Goal: Contribute content: Contribute content

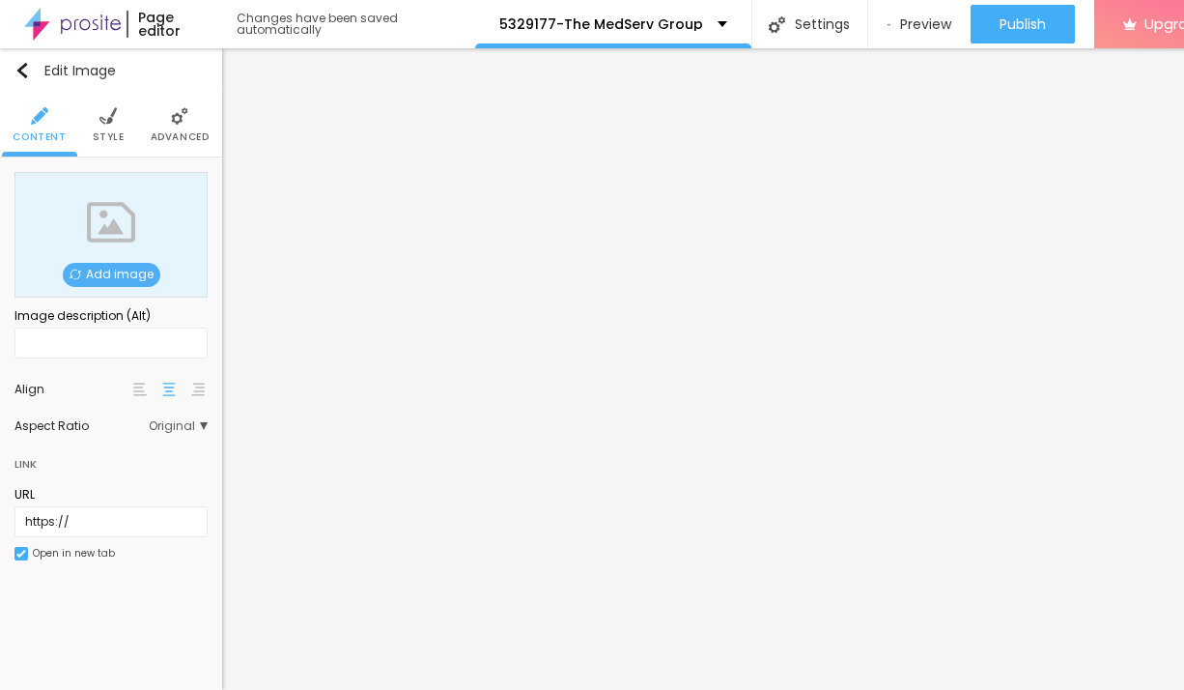
click at [123, 268] on span "Add image" at bounding box center [112, 275] width 98 height 24
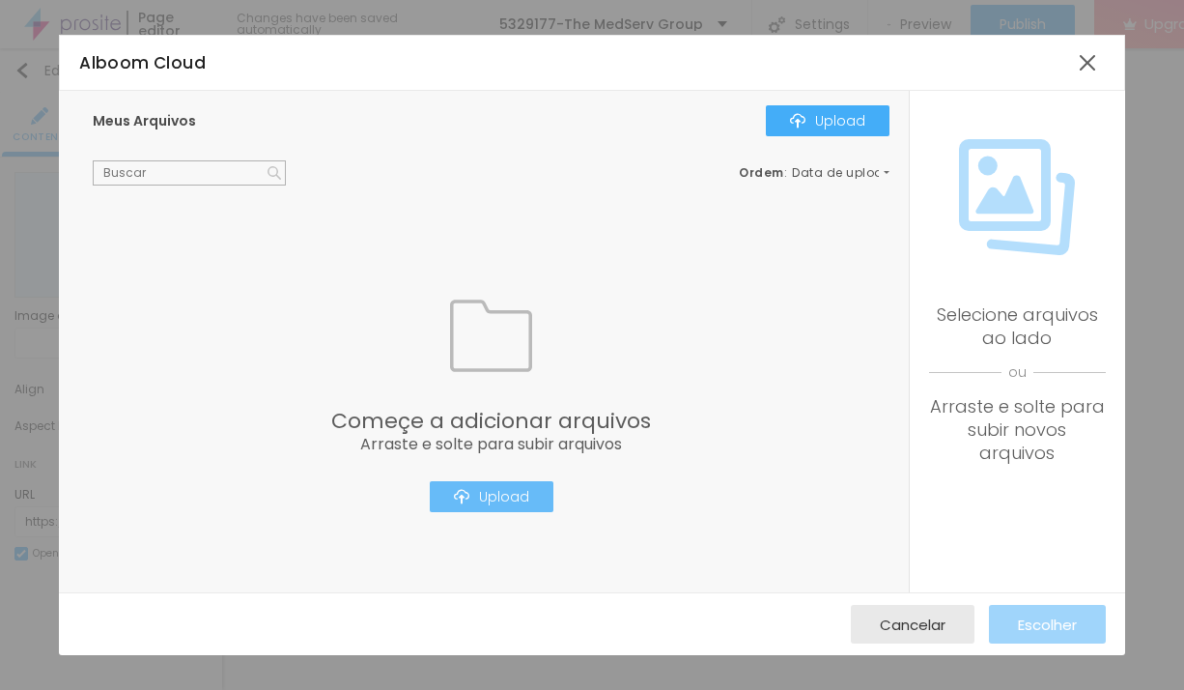
click at [486, 512] on button "Upload" at bounding box center [492, 496] width 124 height 31
click at [527, 495] on div "Upload" at bounding box center [491, 496] width 75 height 15
click at [501, 494] on div "Upload" at bounding box center [491, 496] width 75 height 15
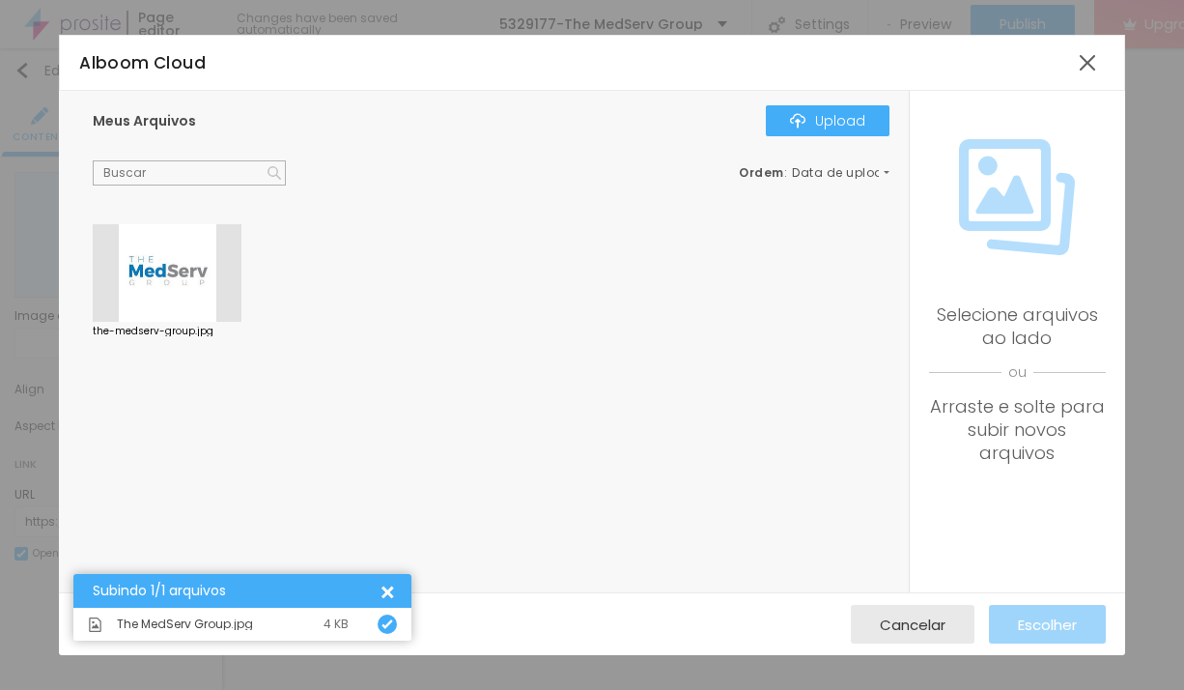
click at [195, 268] on div at bounding box center [167, 273] width 149 height 99
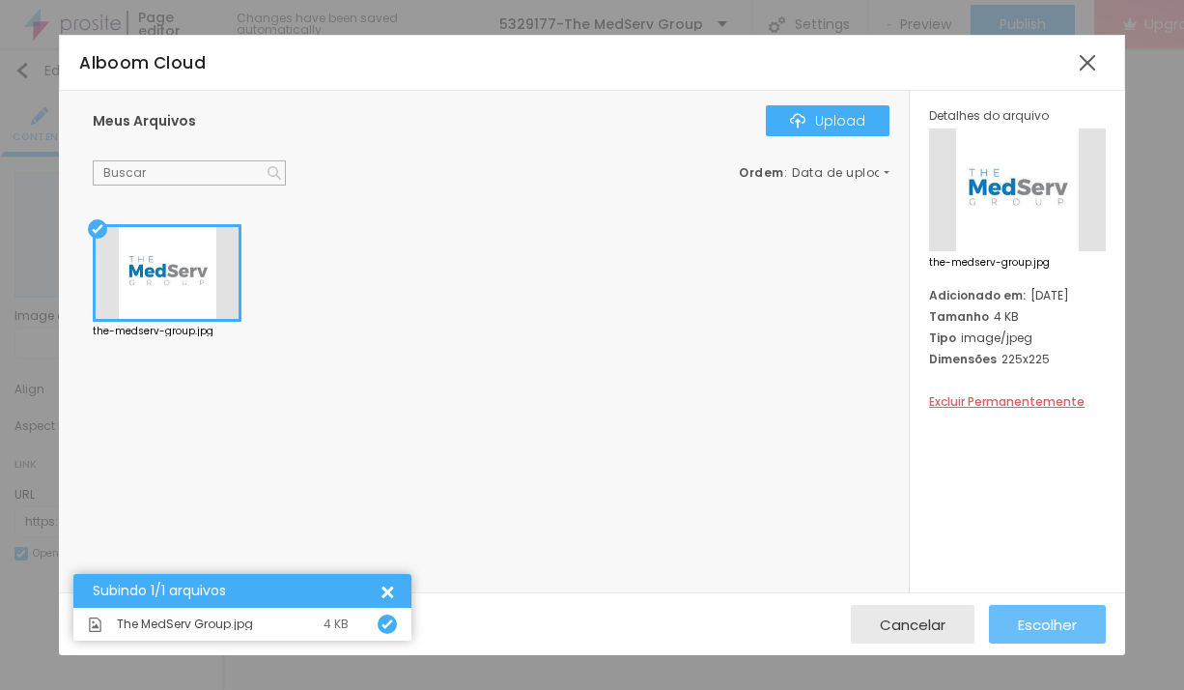
click at [1032, 616] on span "Escolher" at bounding box center [1047, 624] width 59 height 16
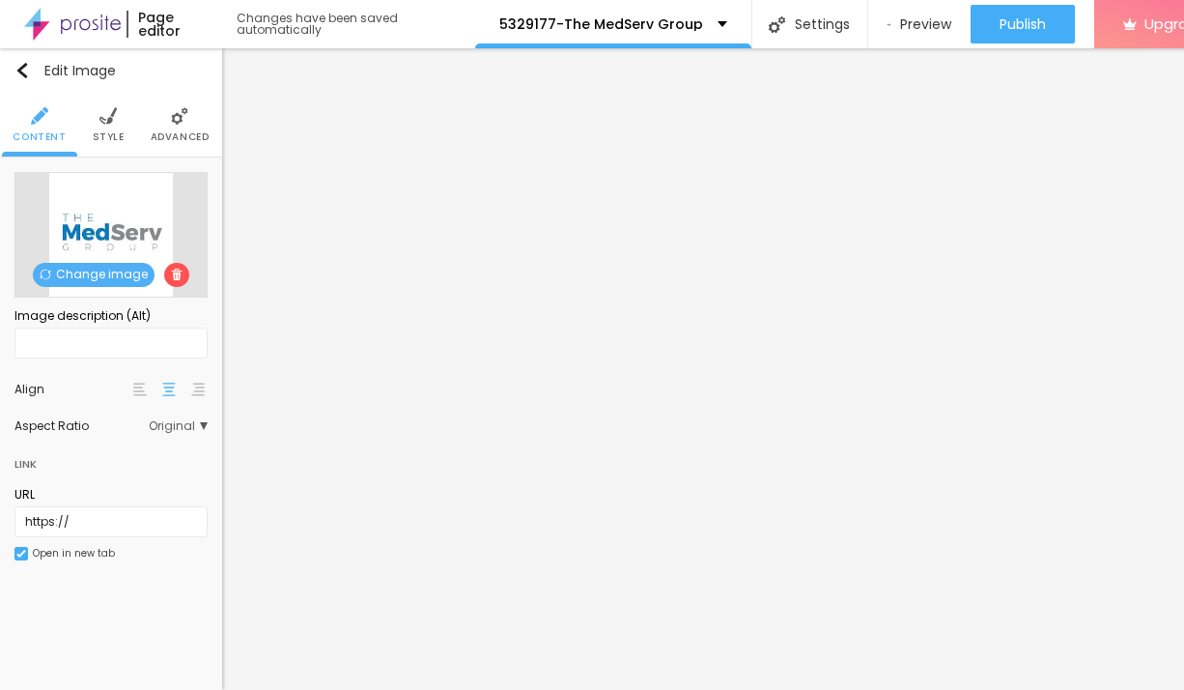
click at [115, 126] on li "Style" at bounding box center [109, 125] width 32 height 64
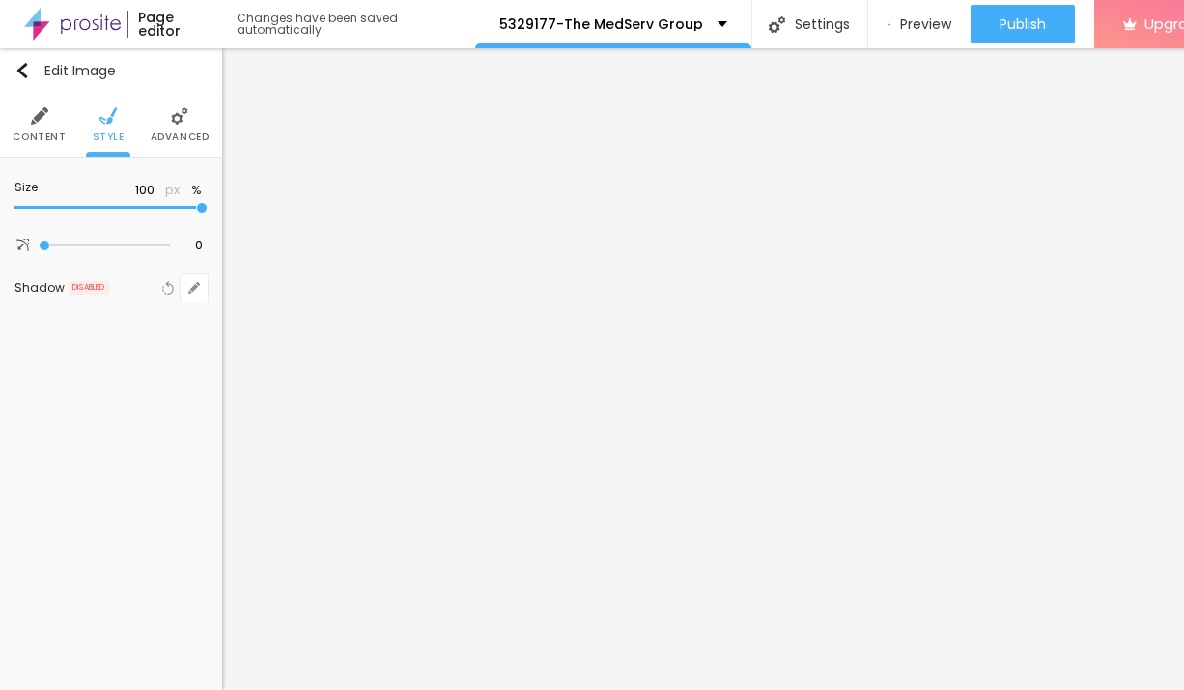
type input "95"
type input "70"
type input "55"
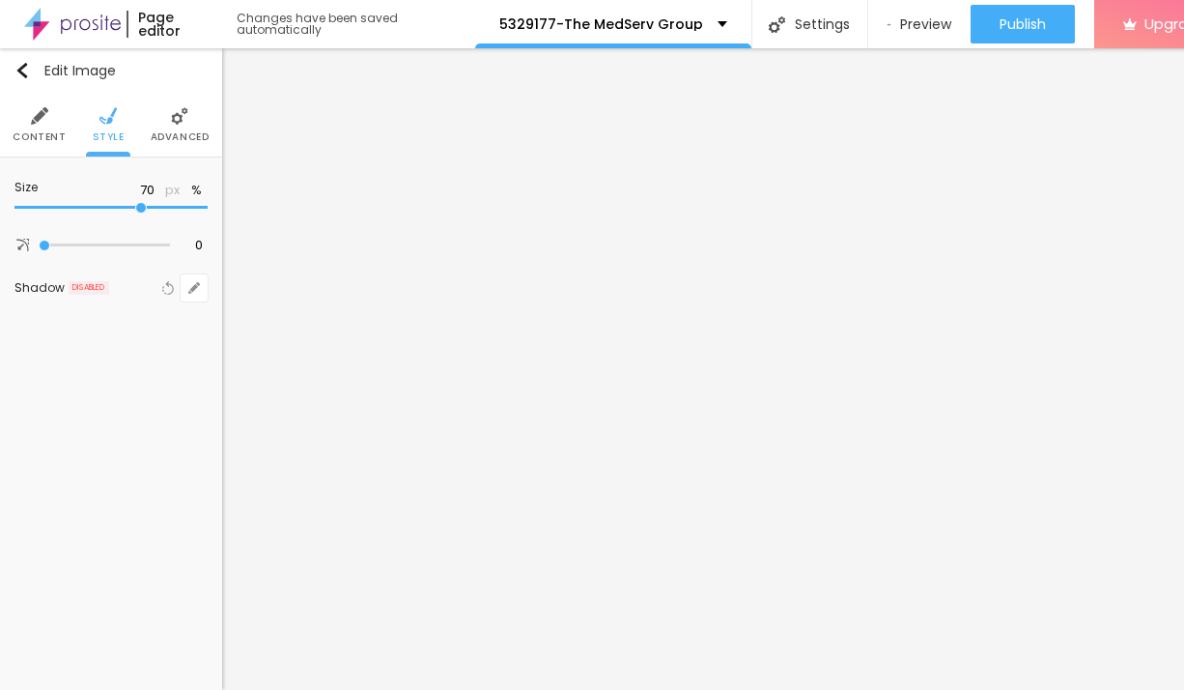
type input "55"
type input "35"
type input "30"
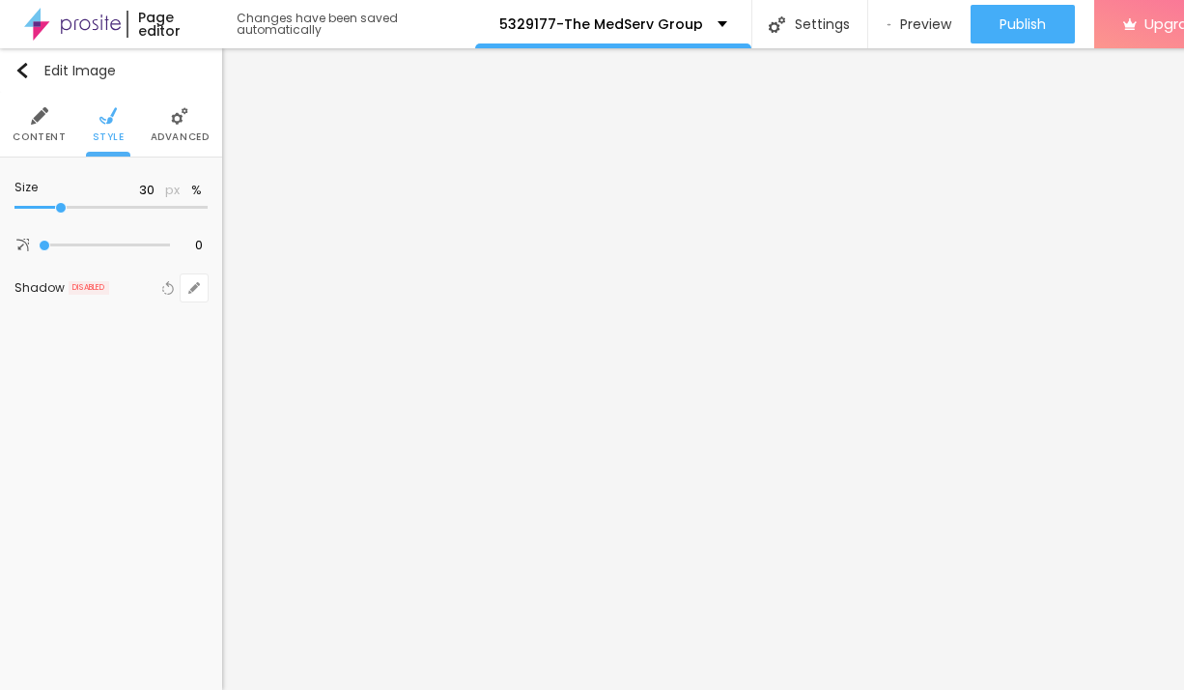
type input "25"
type input "20"
type input "15"
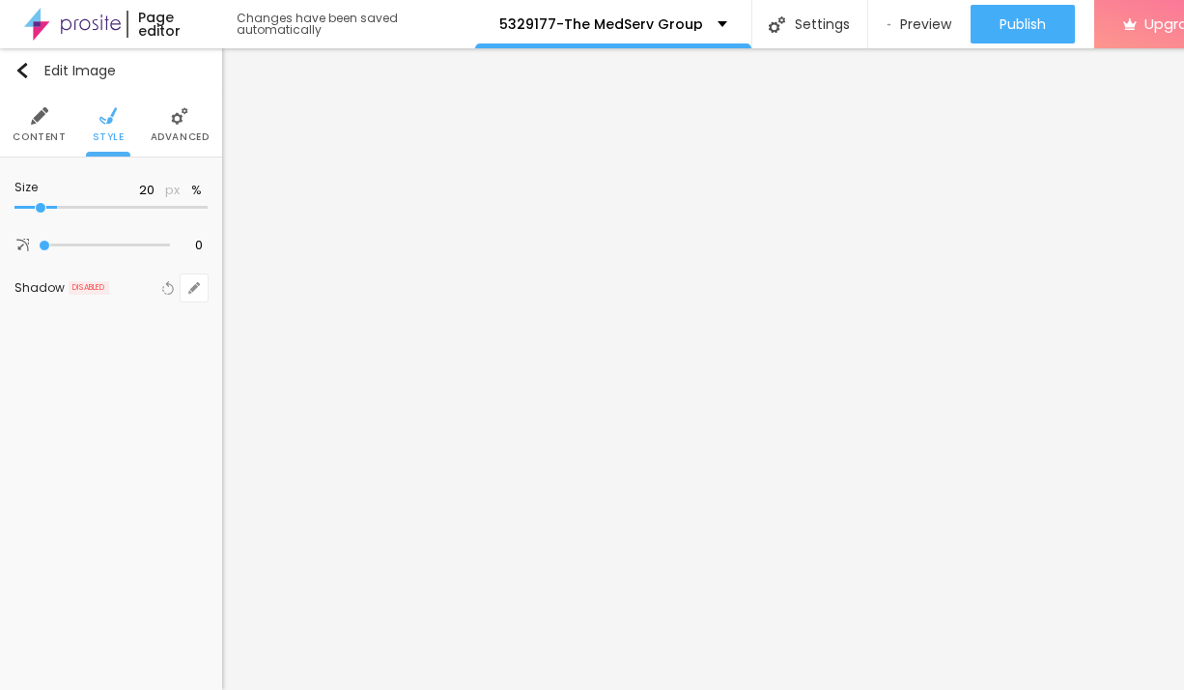
type input "15"
type input "10"
drag, startPoint x: 203, startPoint y: 213, endPoint x: -15, endPoint y: 201, distance: 218.6
type input "10"
click at [14, 203] on input "range" at bounding box center [110, 208] width 193 height 10
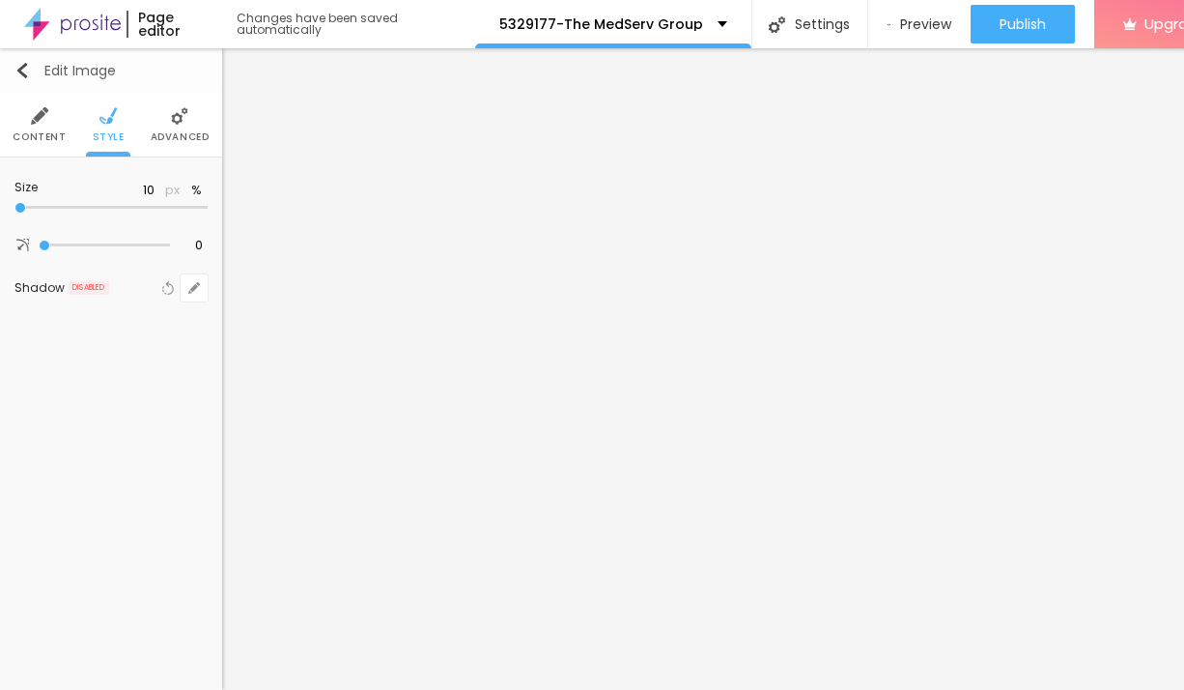
click at [53, 74] on div "Edit Image" at bounding box center [64, 70] width 101 height 15
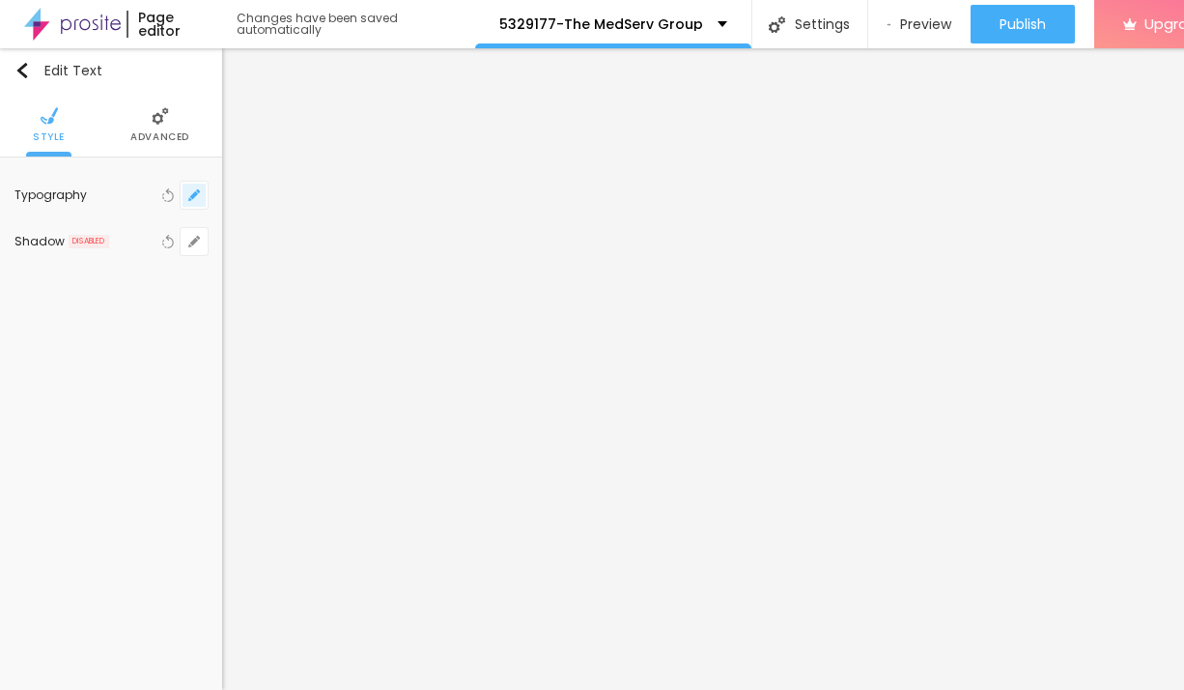
click at [199, 203] on button "button" at bounding box center [194, 195] width 27 height 27
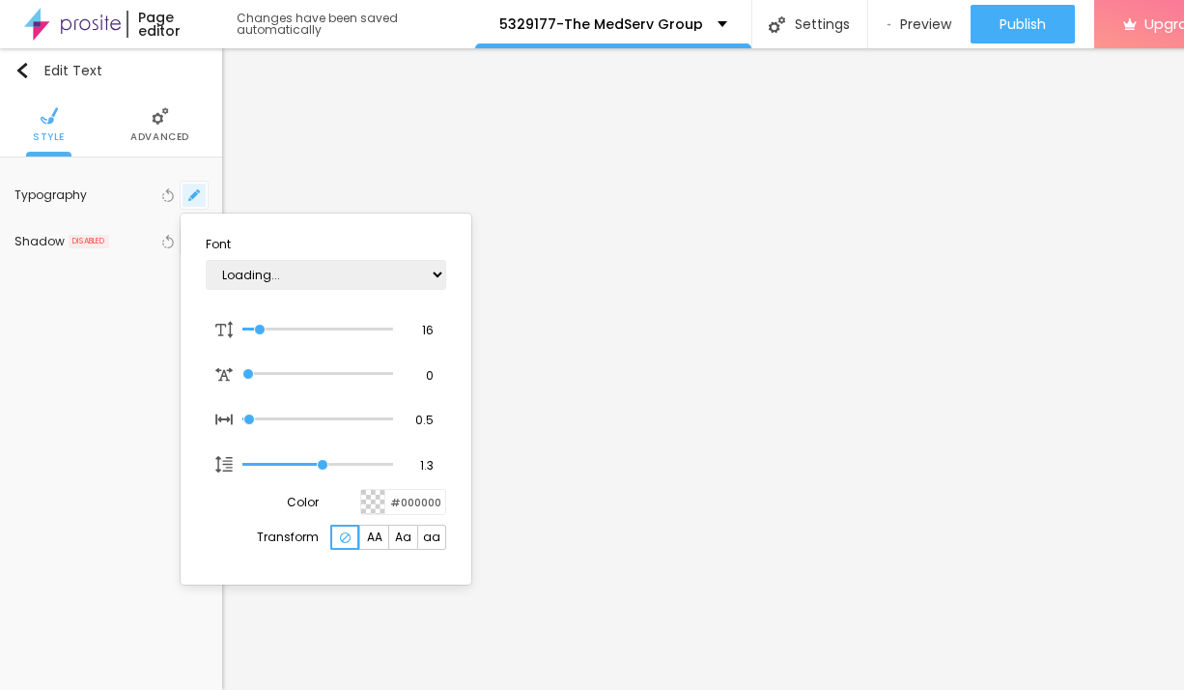
type input "1"
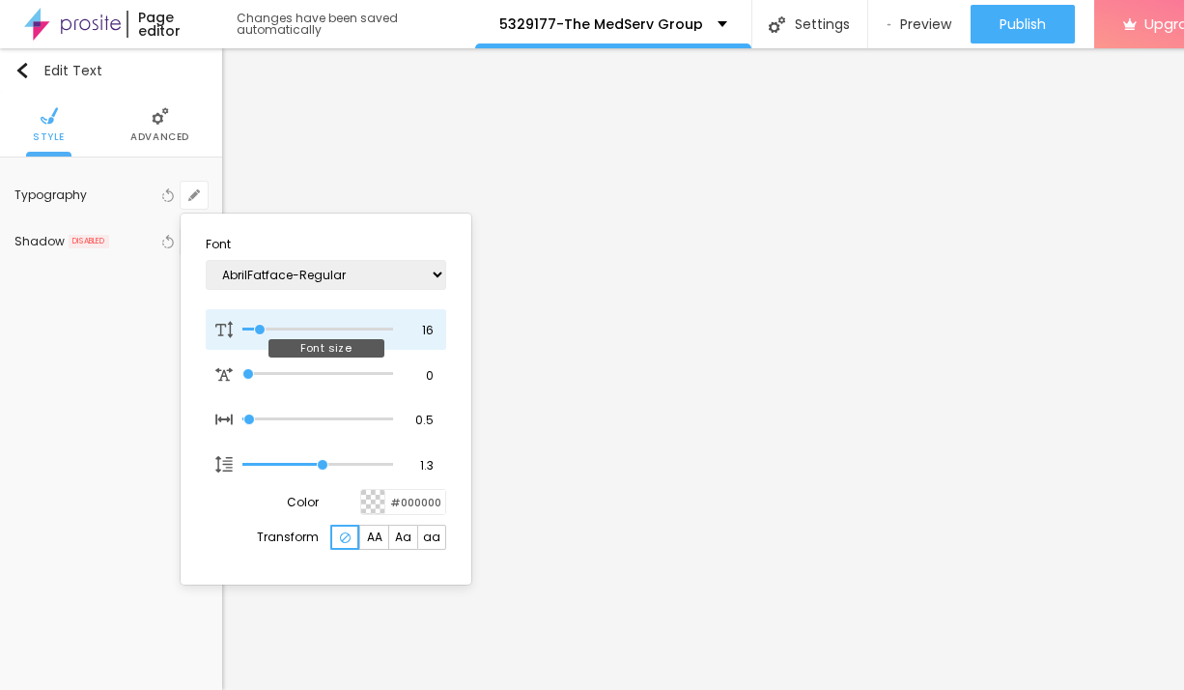
type input "17"
type input "1"
type input "24"
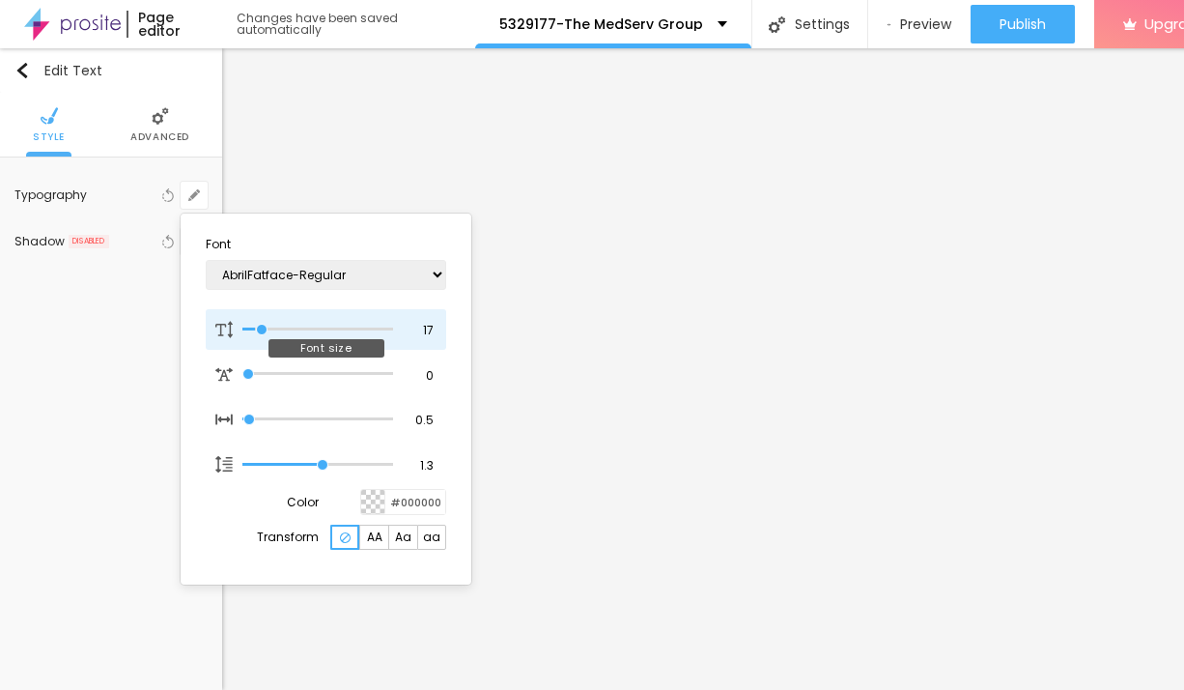
type input "1"
type input "27"
type input "1"
type input "28"
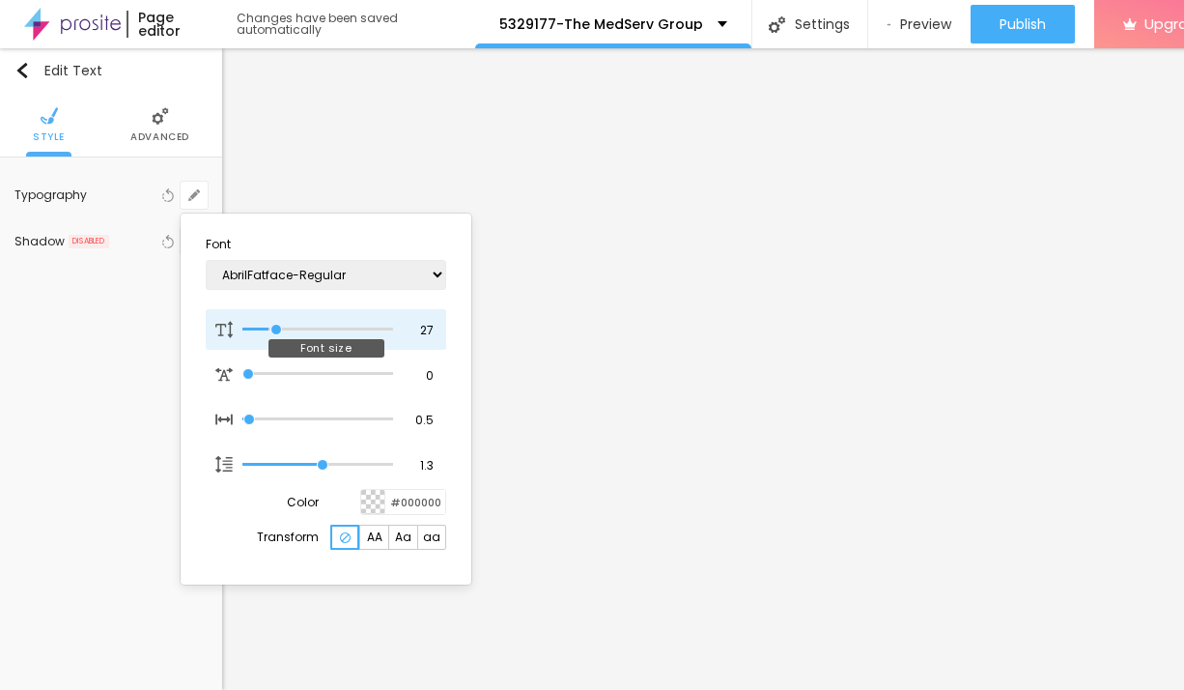
type input "28"
type input "1"
type input "27"
type input "1"
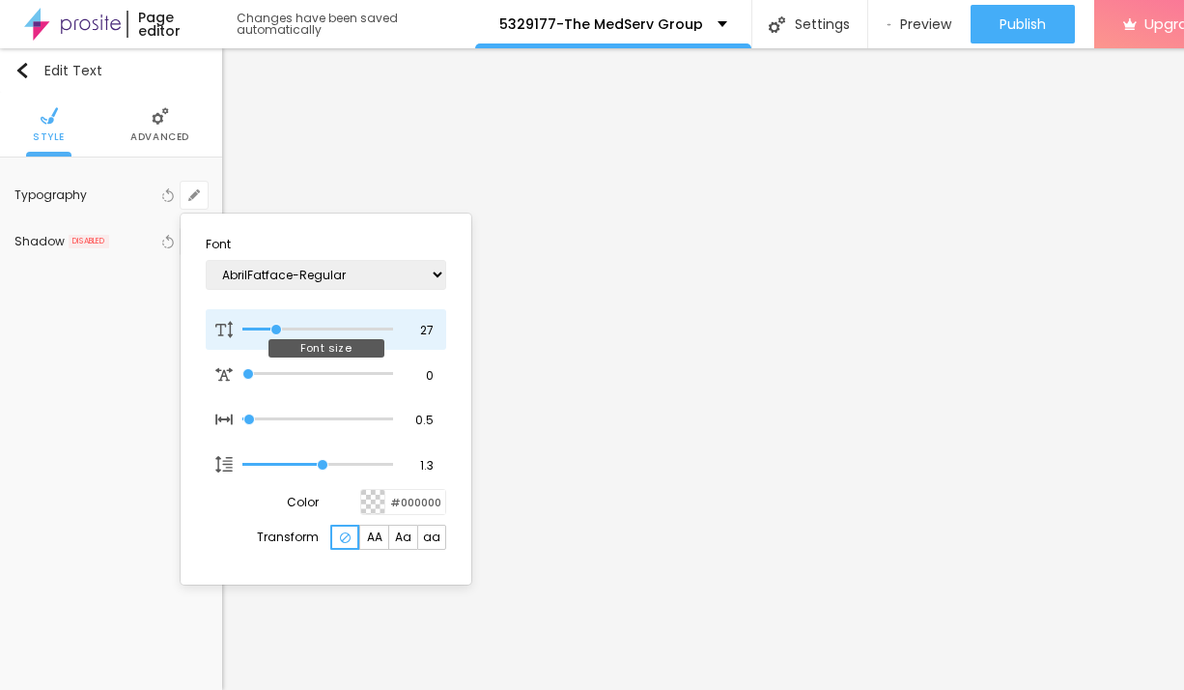
type input "26"
type input "1"
type input "25"
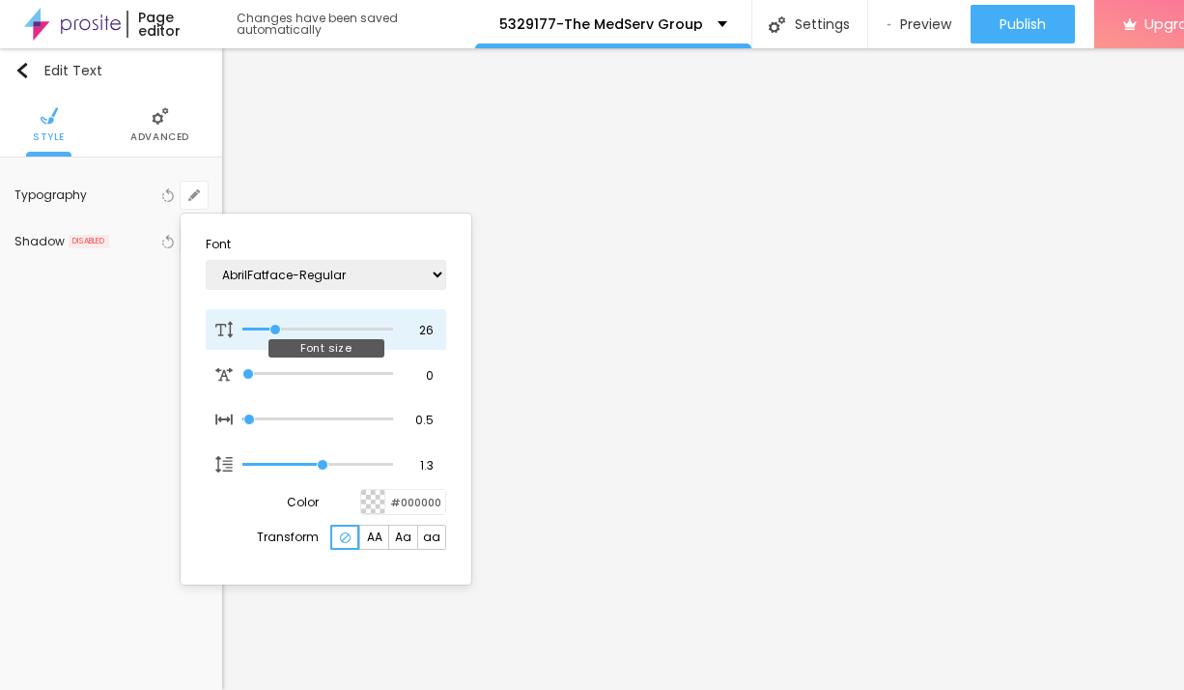
type input "1"
drag, startPoint x: 261, startPoint y: 331, endPoint x: 273, endPoint y: 332, distance: 12.6
type input "25"
click at [273, 332] on input "range" at bounding box center [317, 330] width 151 height 10
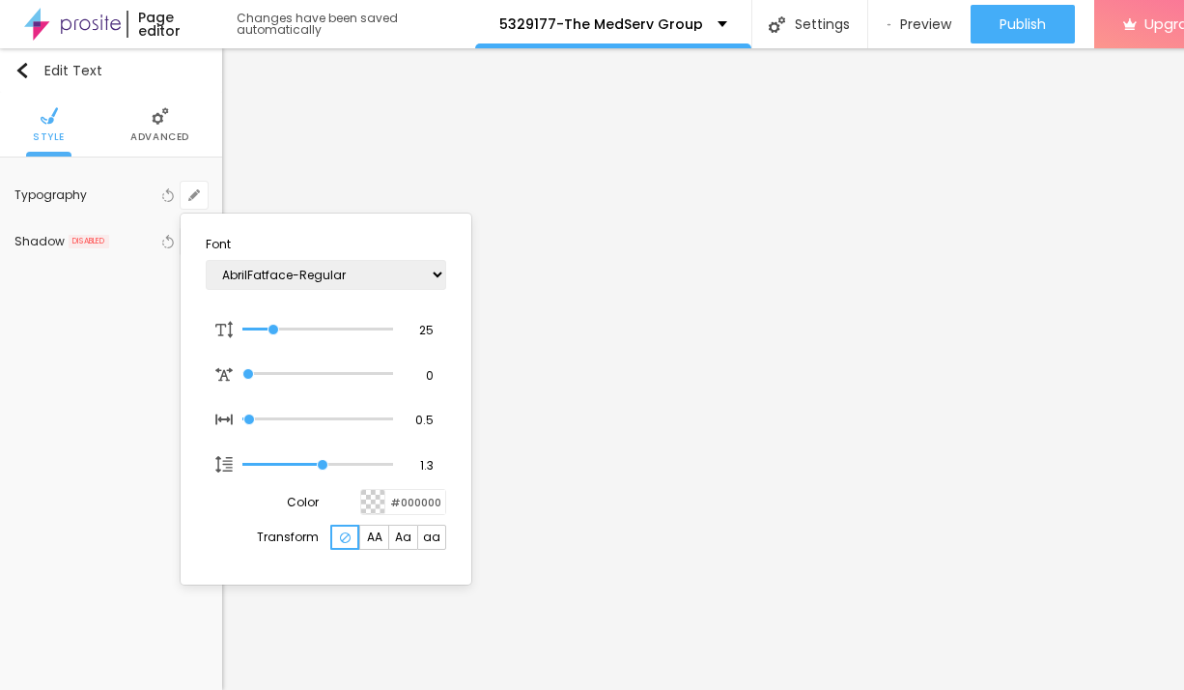
click at [678, 395] on div at bounding box center [592, 345] width 1184 height 690
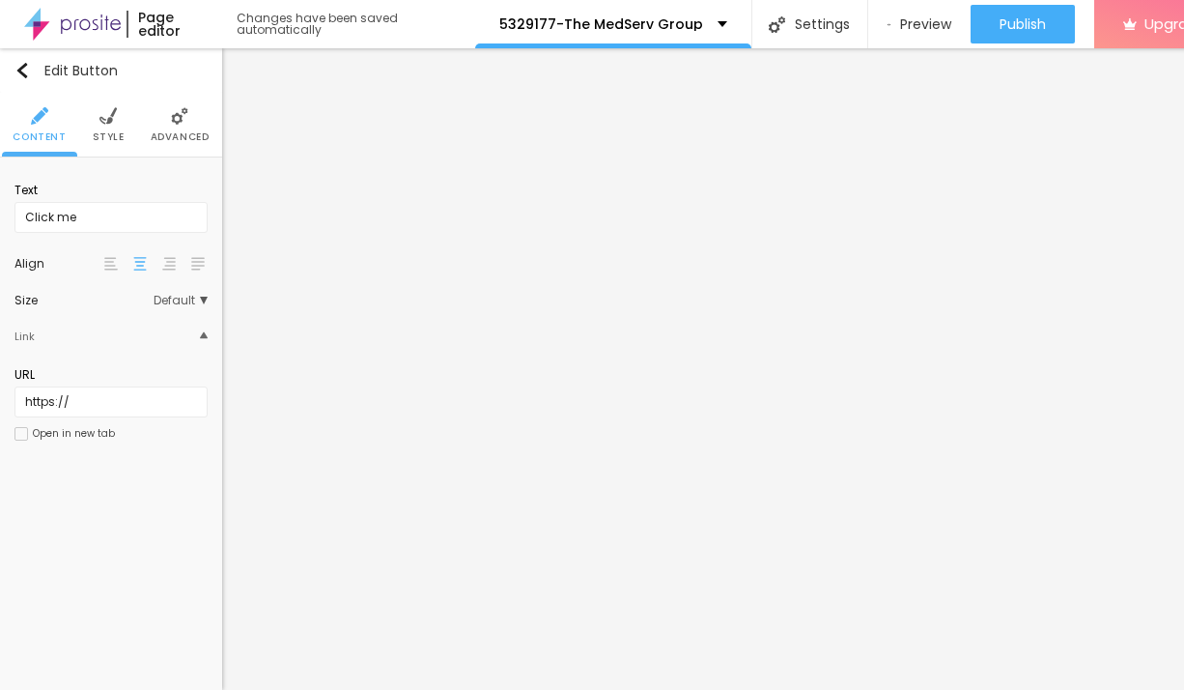
click at [110, 132] on span "Style" at bounding box center [109, 137] width 32 height 10
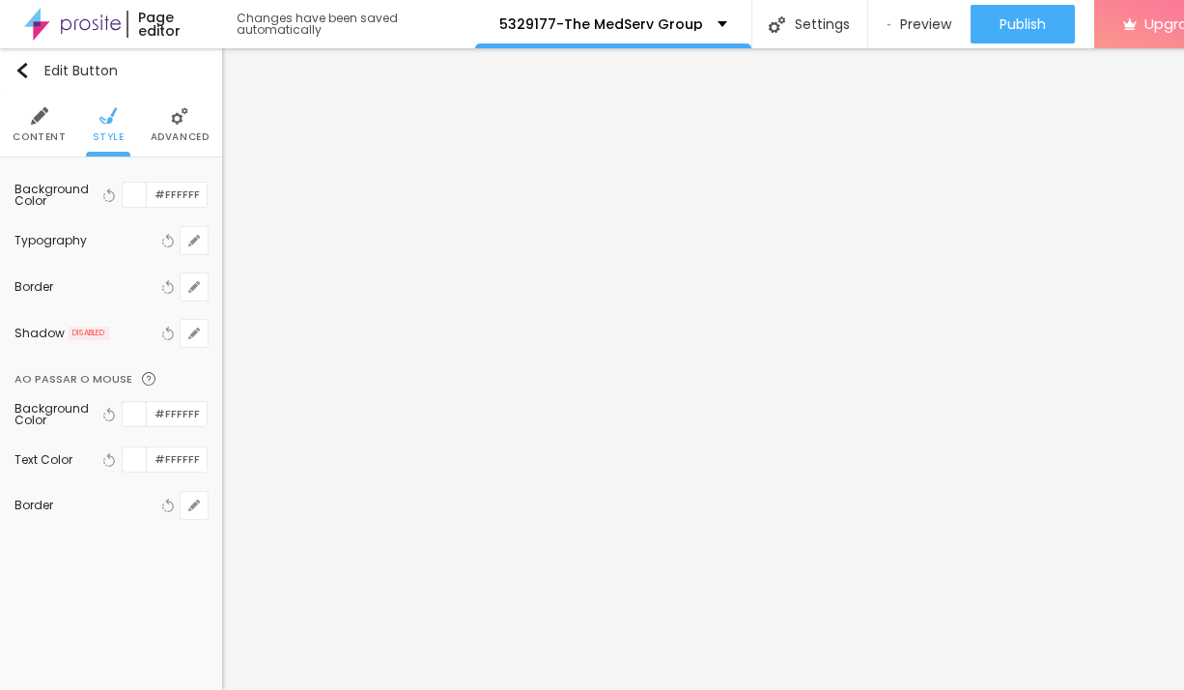
click at [37, 115] on img at bounding box center [39, 115] width 17 height 17
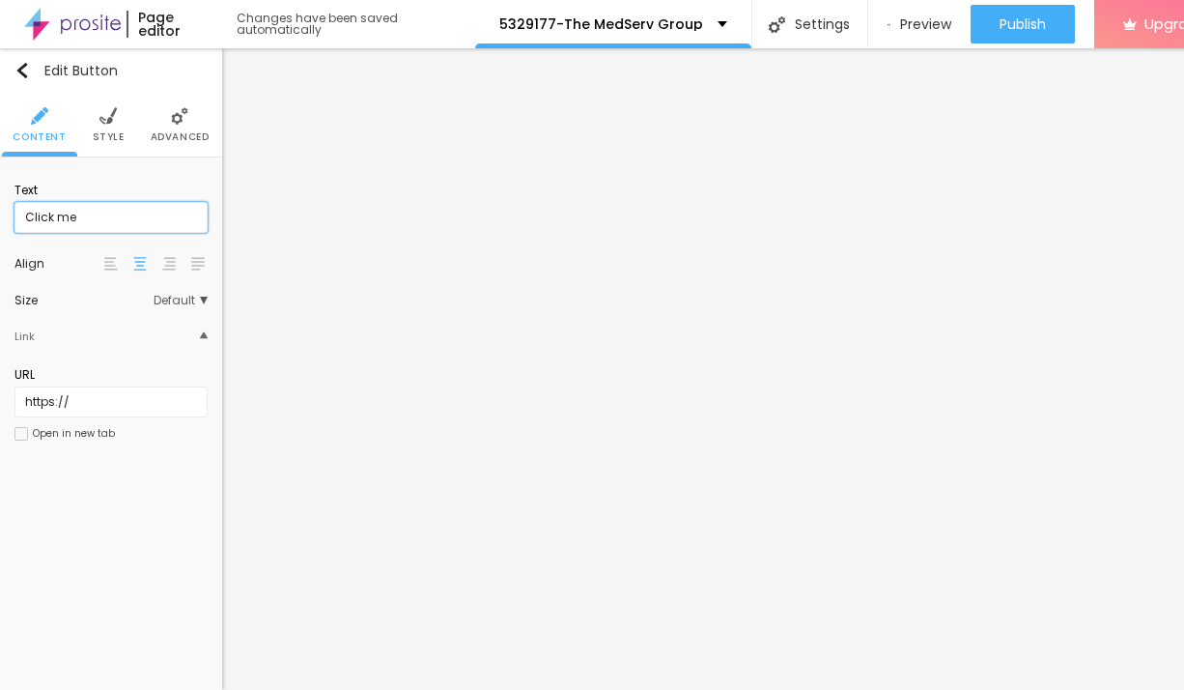
drag, startPoint x: 99, startPoint y: 232, endPoint x: 18, endPoint y: 212, distance: 82.5
click at [18, 212] on input "Click me" at bounding box center [110, 217] width 193 height 31
paste input "→ VIEW DOCUMENT HERE"
type input "→ VIEW DOCUMENT HERE"
click at [122, 132] on ul "Content Style Advanced" at bounding box center [111, 125] width 222 height 65
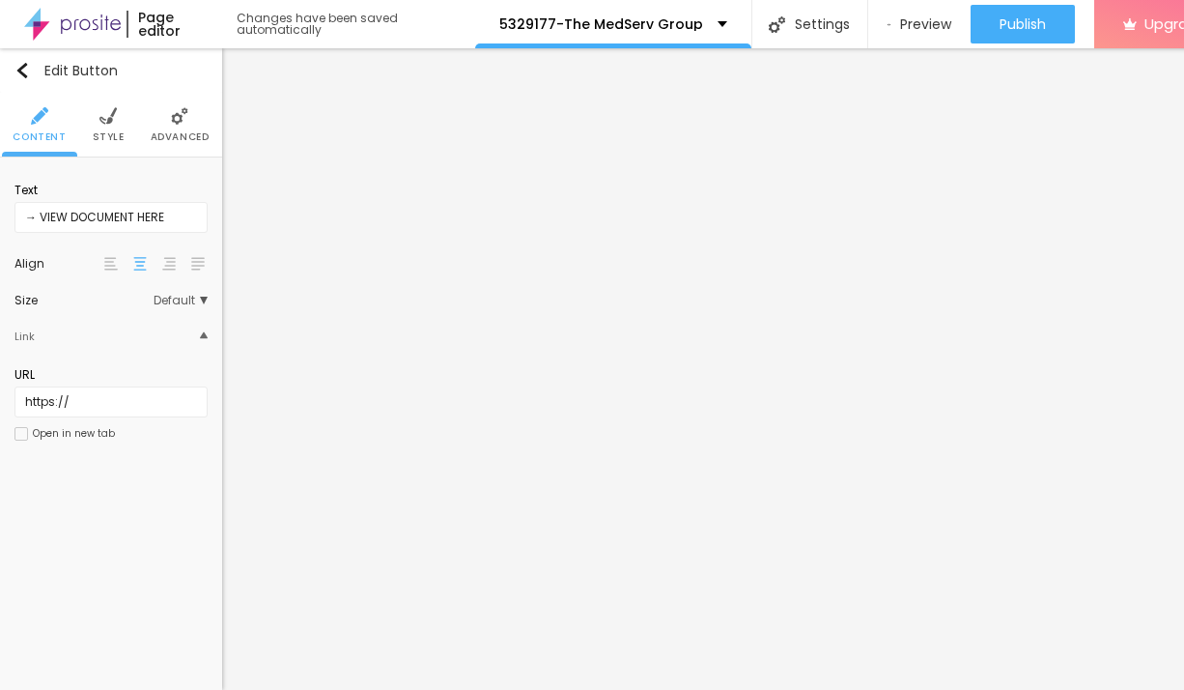
click at [127, 131] on ul "Content Style Advanced" at bounding box center [111, 125] width 222 height 65
click at [110, 128] on li "Style" at bounding box center [109, 125] width 32 height 64
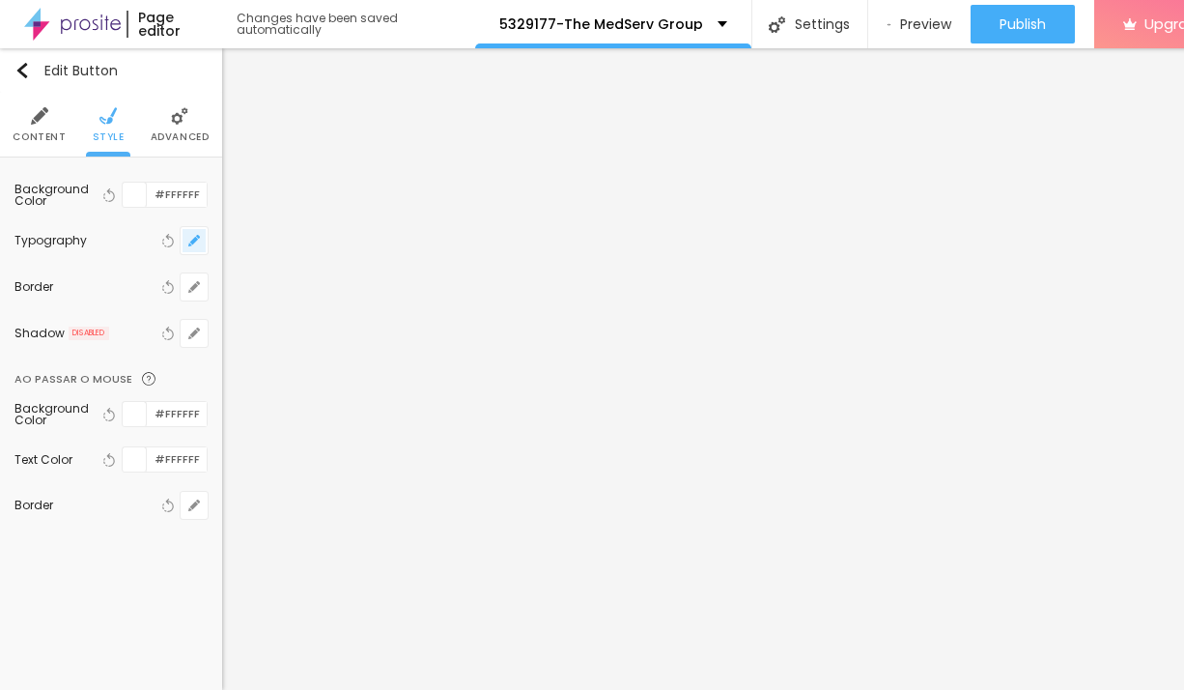
click at [189, 242] on icon "button" at bounding box center [194, 241] width 12 height 12
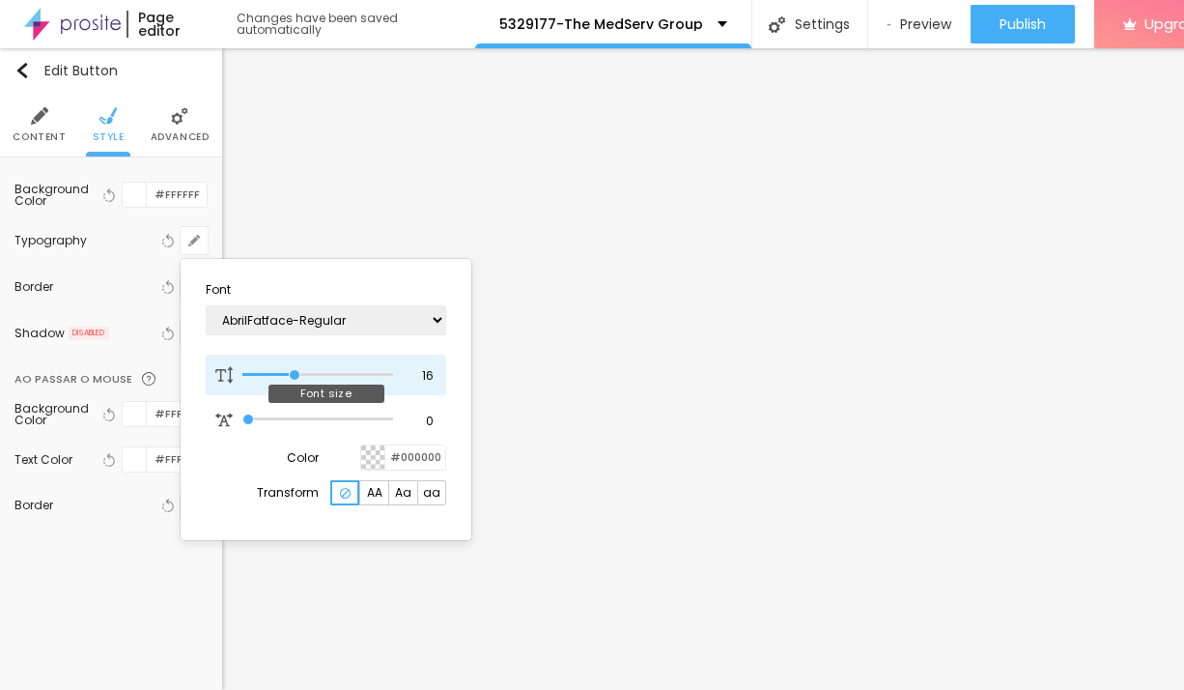
type input "17"
type input "18"
type input "19"
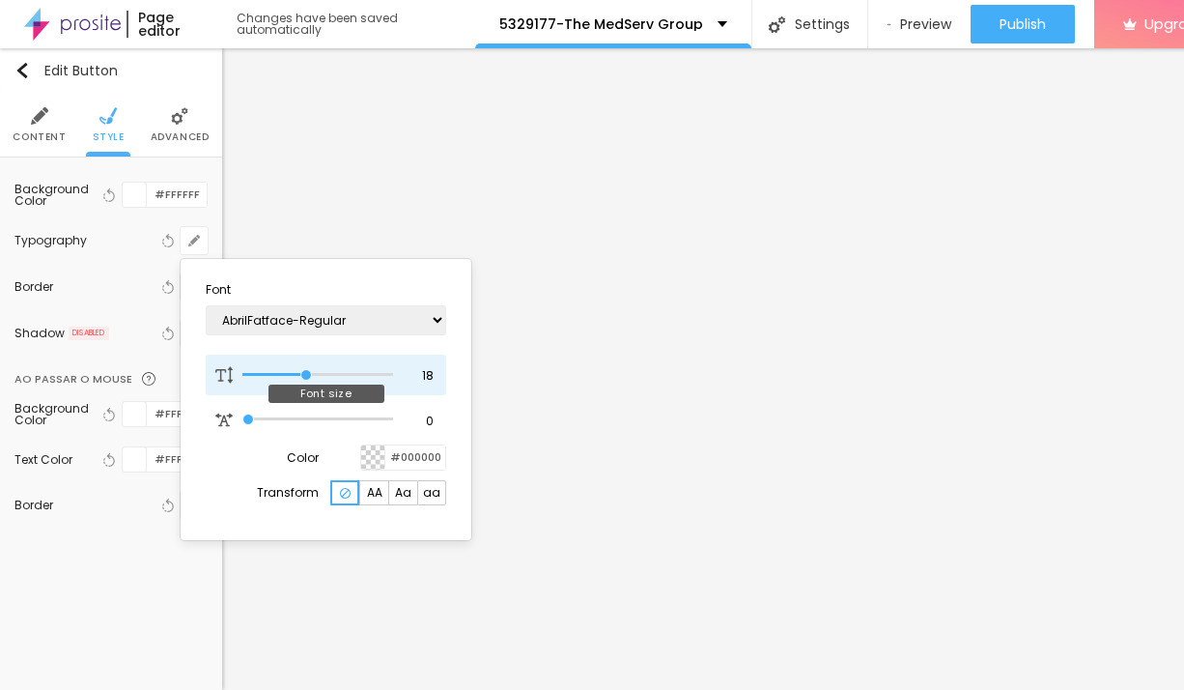
type input "19"
type input "20"
type input "21"
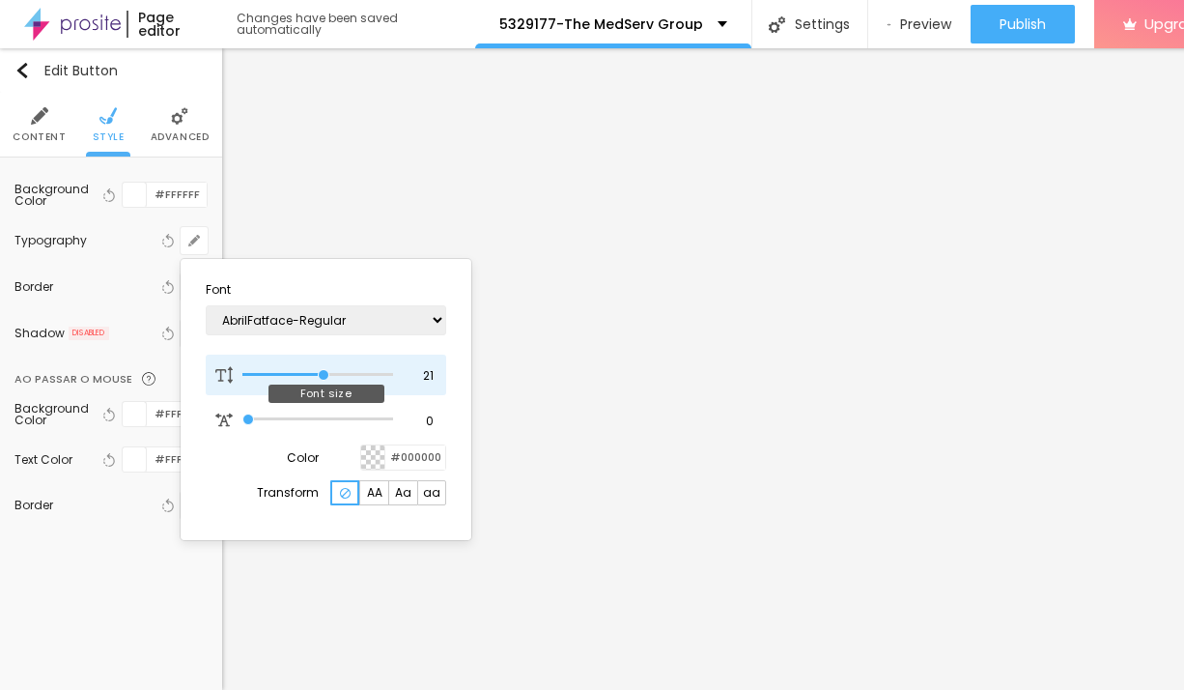
type input "22"
drag, startPoint x: 298, startPoint y: 378, endPoint x: 328, endPoint y: 383, distance: 30.5
type input "22"
click at [328, 380] on input "range" at bounding box center [317, 375] width 151 height 10
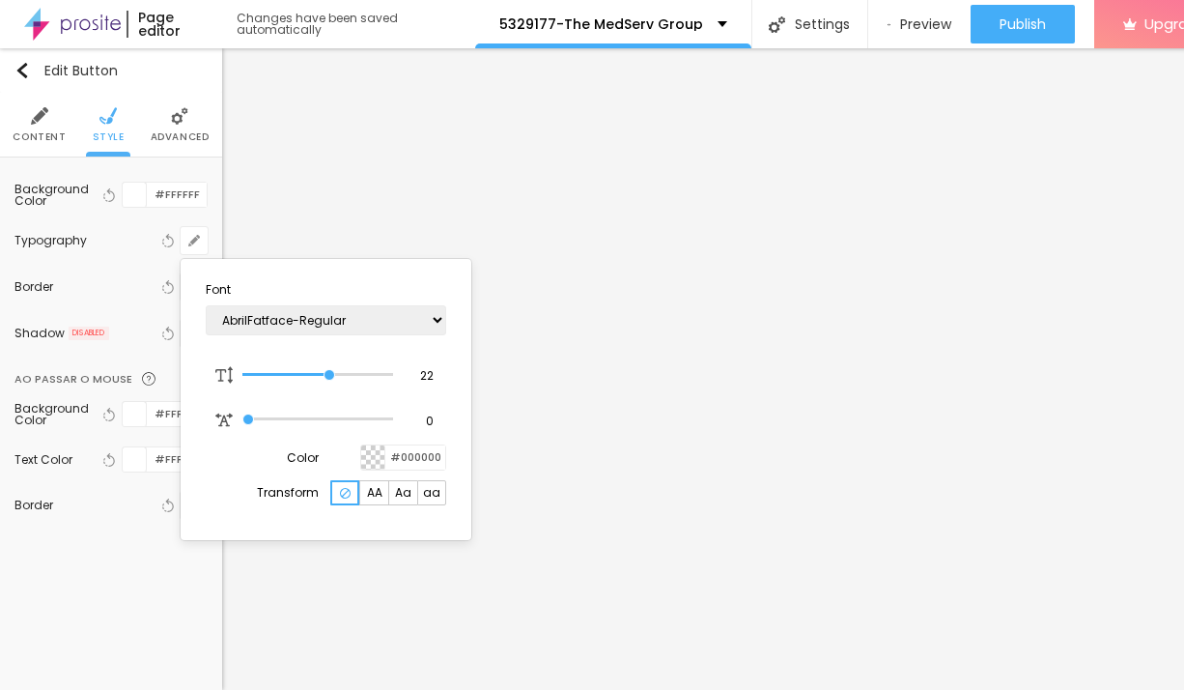
click at [569, 419] on div at bounding box center [592, 345] width 1184 height 690
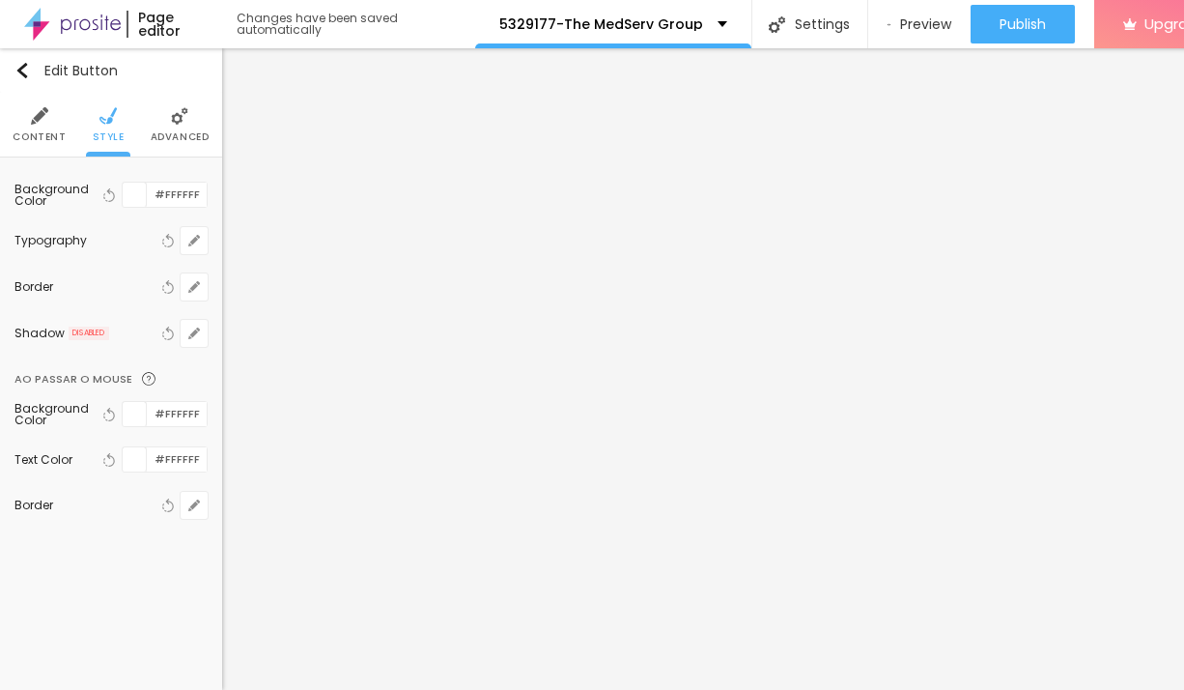
click at [52, 127] on li "Content" at bounding box center [39, 125] width 53 height 64
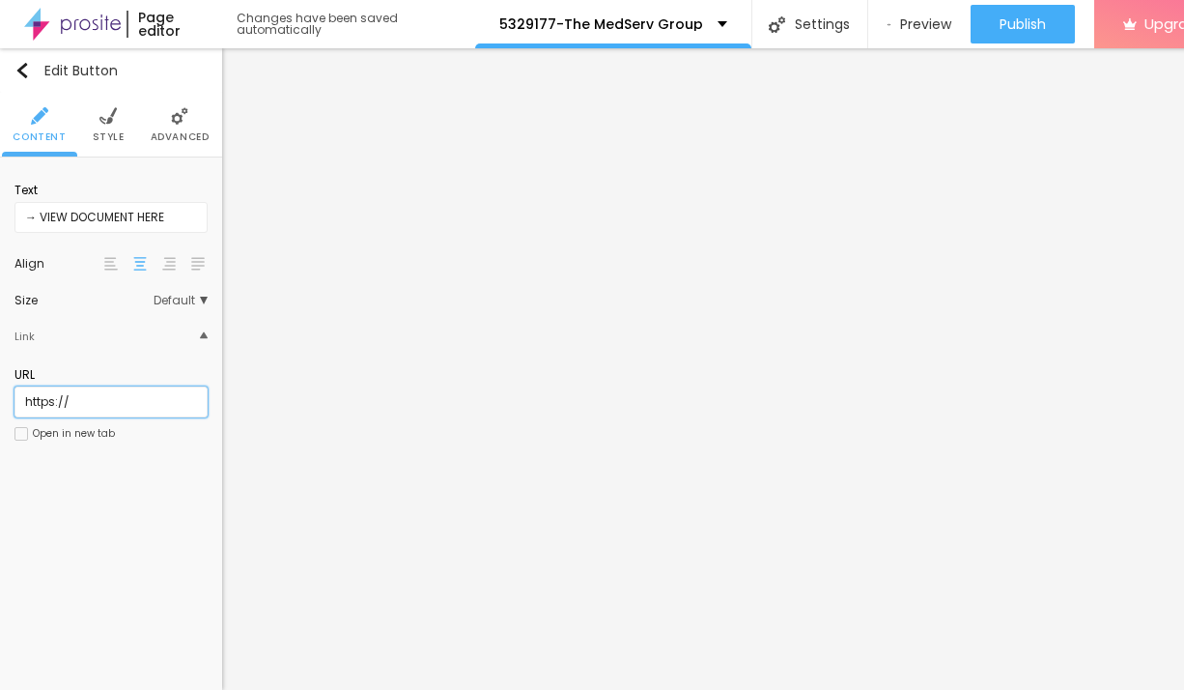
drag, startPoint x: 119, startPoint y: 402, endPoint x: 96, endPoint y: 406, distance: 23.5
click at [42, 405] on input "https://" at bounding box center [110, 401] width 193 height 31
drag, startPoint x: 98, startPoint y: 408, endPoint x: 7, endPoint y: 403, distance: 90.9
click at [14, 403] on input "https://" at bounding box center [110, 401] width 193 height 31
paste input "[DOMAIN_NAME][URL]"
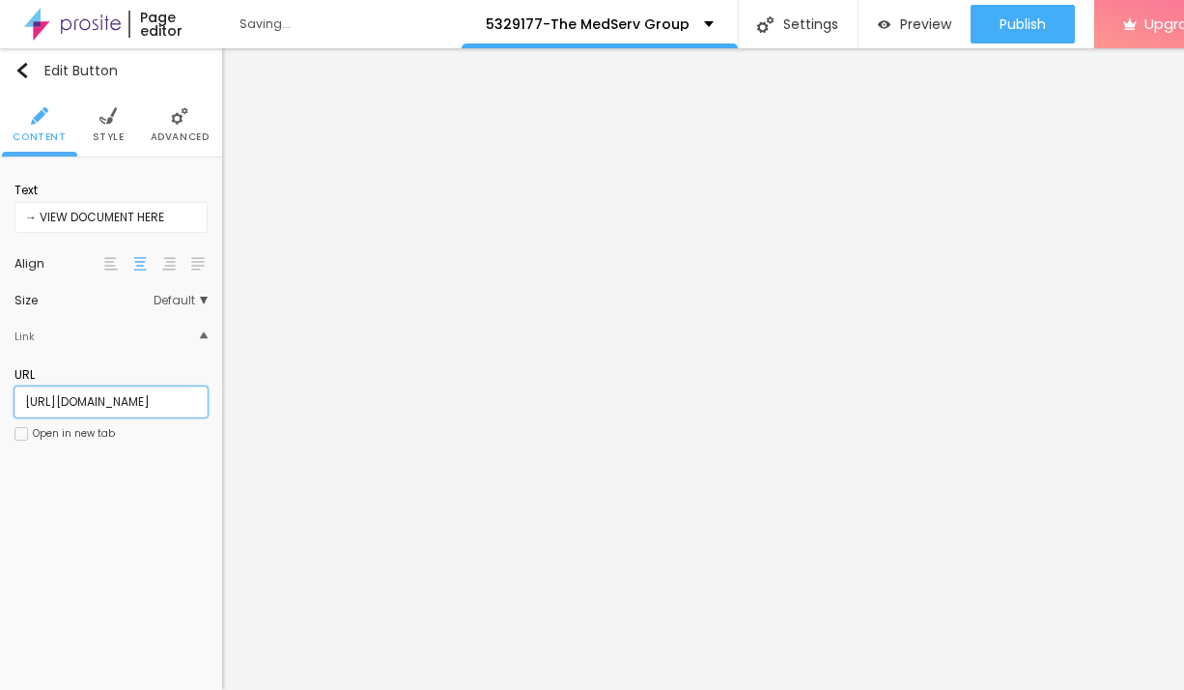
scroll to position [0, 46]
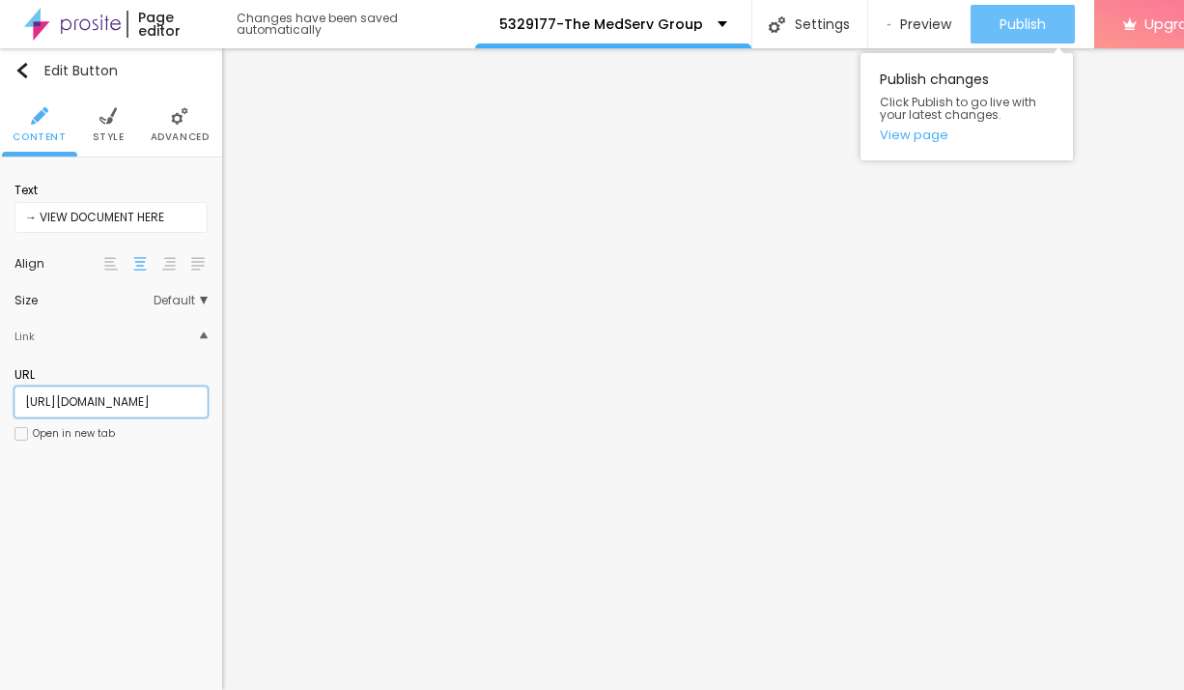
type input "[URL][DOMAIN_NAME]"
click at [1030, 25] on span "Publish" at bounding box center [1023, 23] width 46 height 15
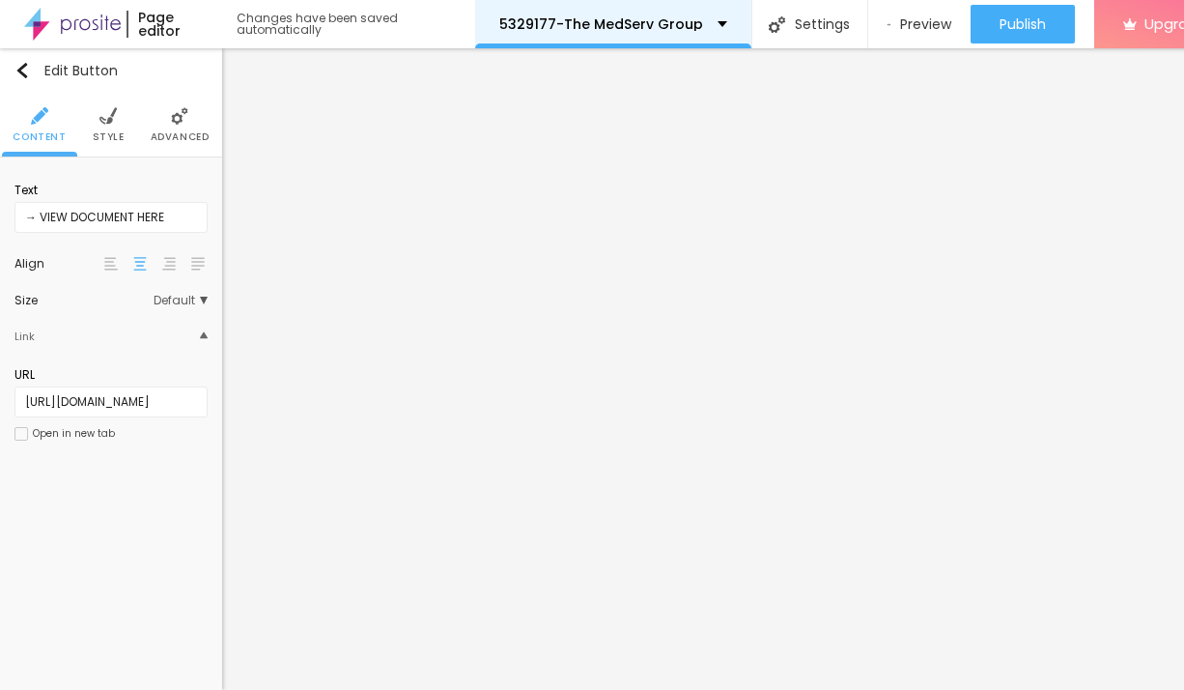
click at [710, 24] on div "5329177-The MedServ Group" at bounding box center [613, 24] width 228 height 14
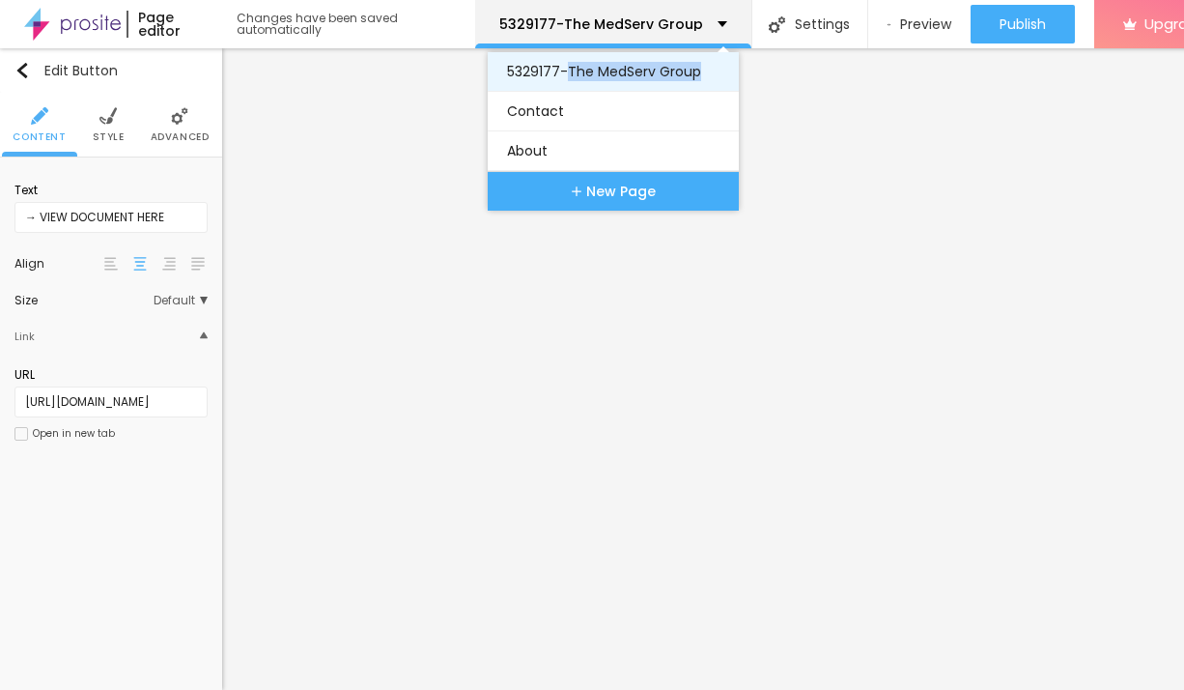
drag, startPoint x: 725, startPoint y: 75, endPoint x: 569, endPoint y: 73, distance: 156.5
click at [569, 73] on li "5329177-The MedServ Group" at bounding box center [613, 72] width 251 height 40
copy link "The MedServ Group"
